Goal: Transaction & Acquisition: Purchase product/service

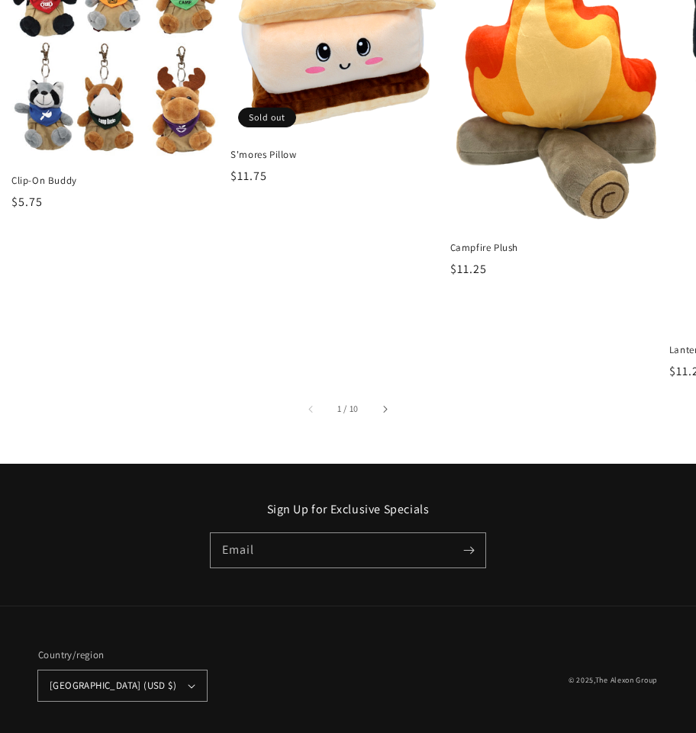
scroll to position [866, 0]
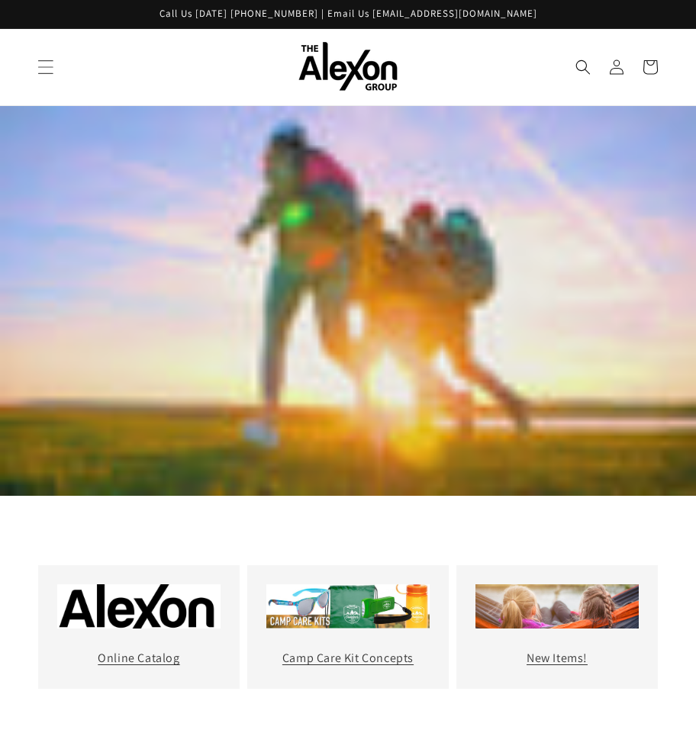
click at [52, 63] on icon "Menu" at bounding box center [45, 67] width 16 height 16
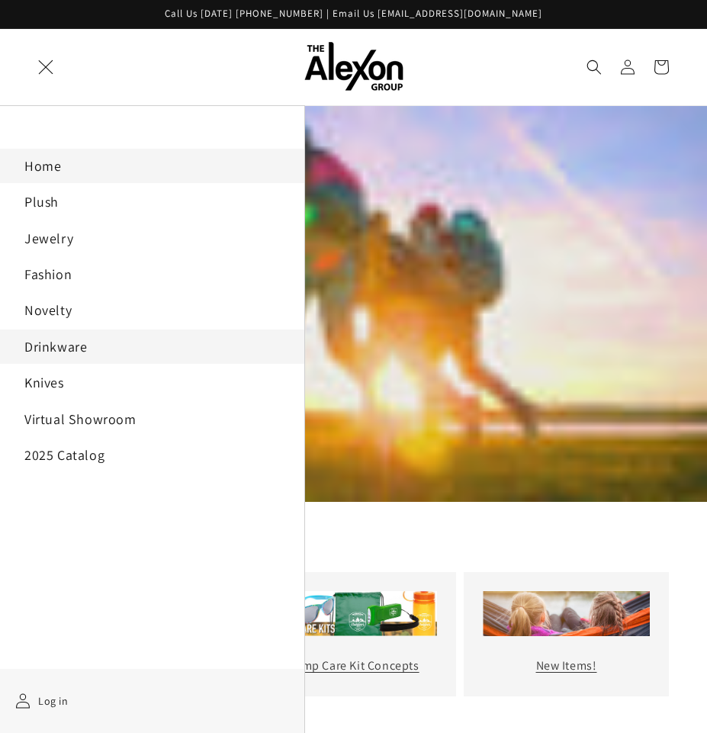
click at [88, 359] on link "Drinkware" at bounding box center [152, 346] width 304 height 34
